Goal: Task Accomplishment & Management: Use online tool/utility

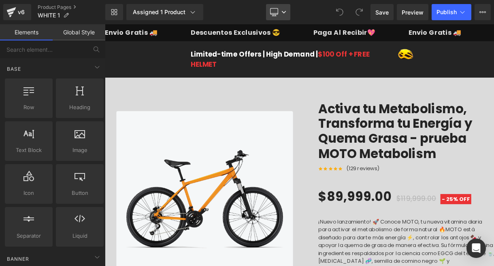
click at [289, 16] on link "Desktop" at bounding box center [278, 12] width 24 height 16
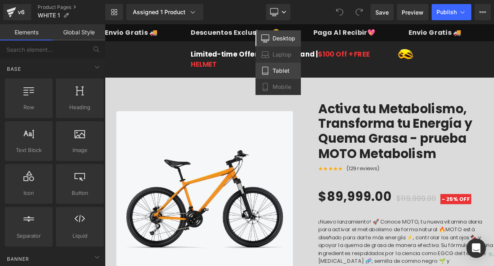
click at [275, 71] on span "Tablet" at bounding box center [280, 70] width 17 height 7
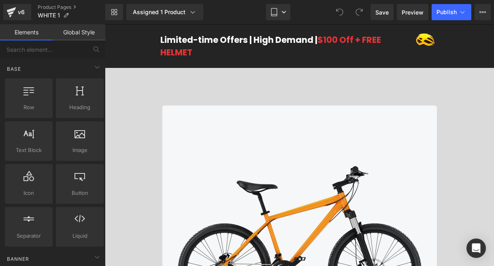
scroll to position [21, 0]
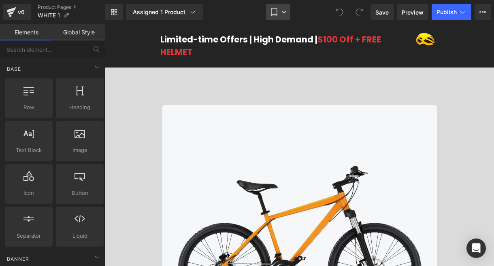
click at [279, 19] on link "Tablet" at bounding box center [278, 12] width 24 height 16
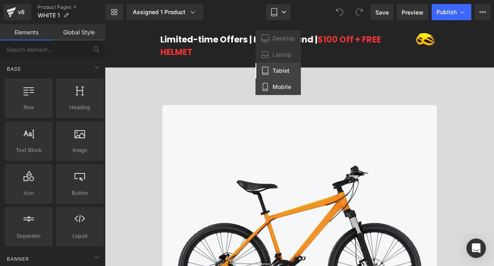
click at [281, 85] on span "Mobile" at bounding box center [281, 86] width 19 height 7
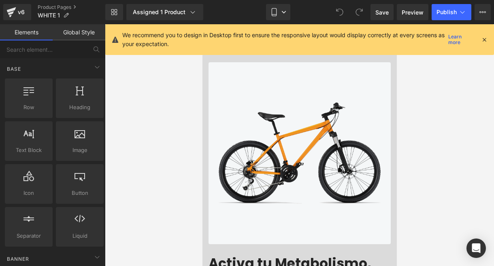
scroll to position [47, 0]
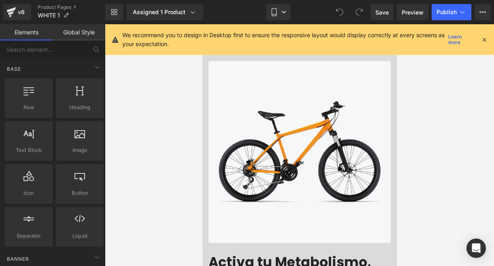
click at [485, 38] on icon at bounding box center [484, 39] width 7 height 7
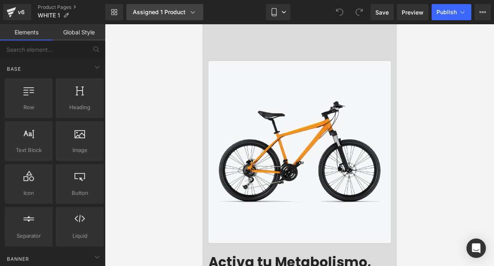
click at [180, 11] on div "Assigned 1 Product" at bounding box center [165, 12] width 64 height 8
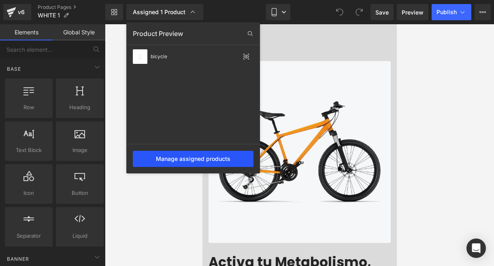
click at [191, 157] on div "Manage assigned products" at bounding box center [193, 159] width 121 height 16
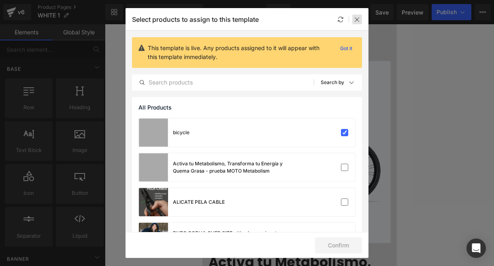
click at [357, 23] on div at bounding box center [357, 20] width 10 height 10
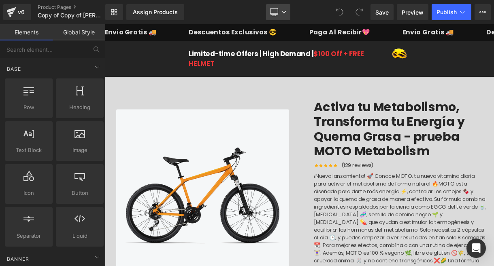
click at [286, 9] on link "Desktop" at bounding box center [278, 12] width 24 height 16
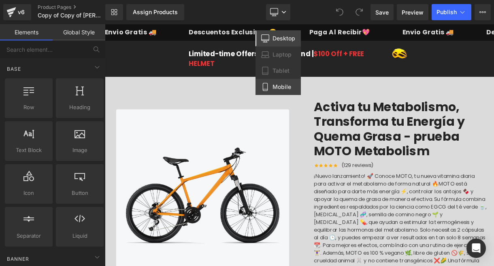
click at [283, 82] on link "Mobile" at bounding box center [277, 87] width 45 height 16
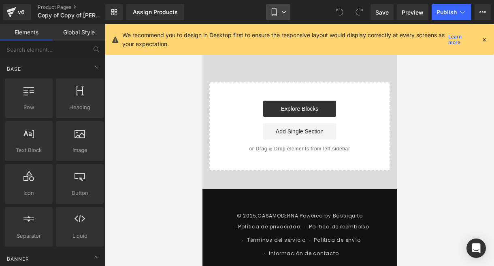
click at [288, 16] on link "Mobile" at bounding box center [278, 12] width 24 height 16
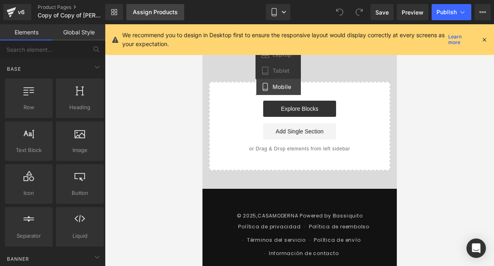
click at [143, 14] on div "Assign Products" at bounding box center [155, 12] width 45 height 6
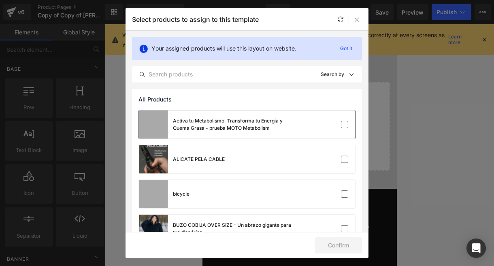
click at [215, 128] on div "Activa tu Metabolismo, Transforma tu Energía y Quema Grasa - prueba MOTO Metabo…" at bounding box center [233, 124] width 121 height 15
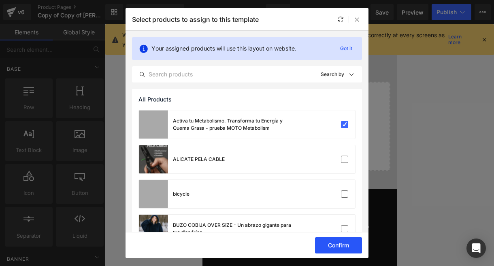
click at [343, 242] on button "Confirm" at bounding box center [338, 246] width 47 height 16
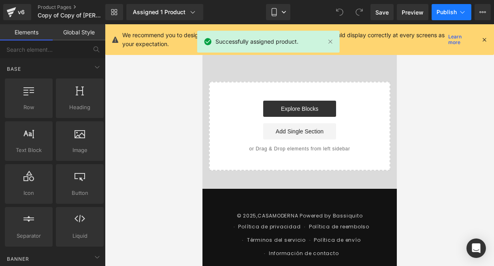
click at [444, 13] on span "Publish" at bounding box center [446, 12] width 20 height 6
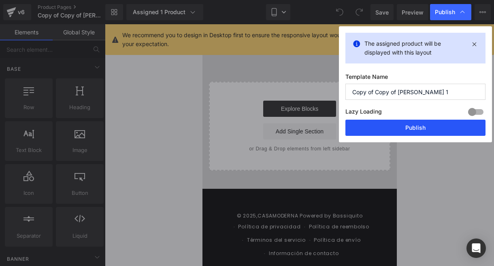
click at [417, 124] on button "Publish" at bounding box center [415, 128] width 140 height 16
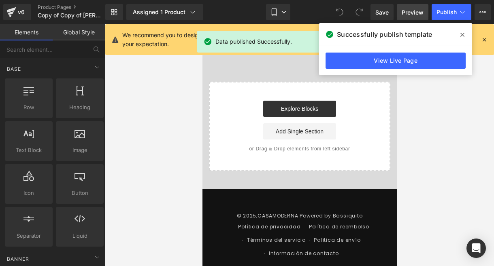
click at [409, 14] on span "Preview" at bounding box center [413, 12] width 22 height 9
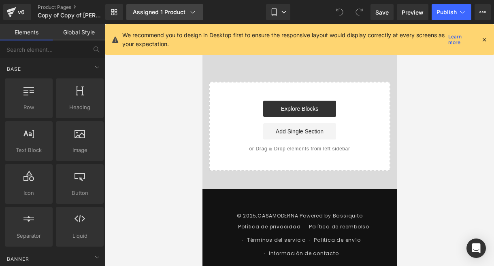
click at [191, 13] on icon at bounding box center [193, 12] width 8 height 8
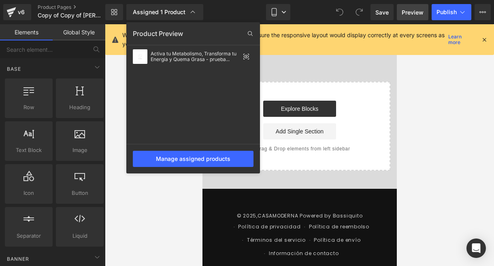
click at [410, 12] on span "Preview" at bounding box center [413, 12] width 22 height 9
